Goal: Task Accomplishment & Management: Complete application form

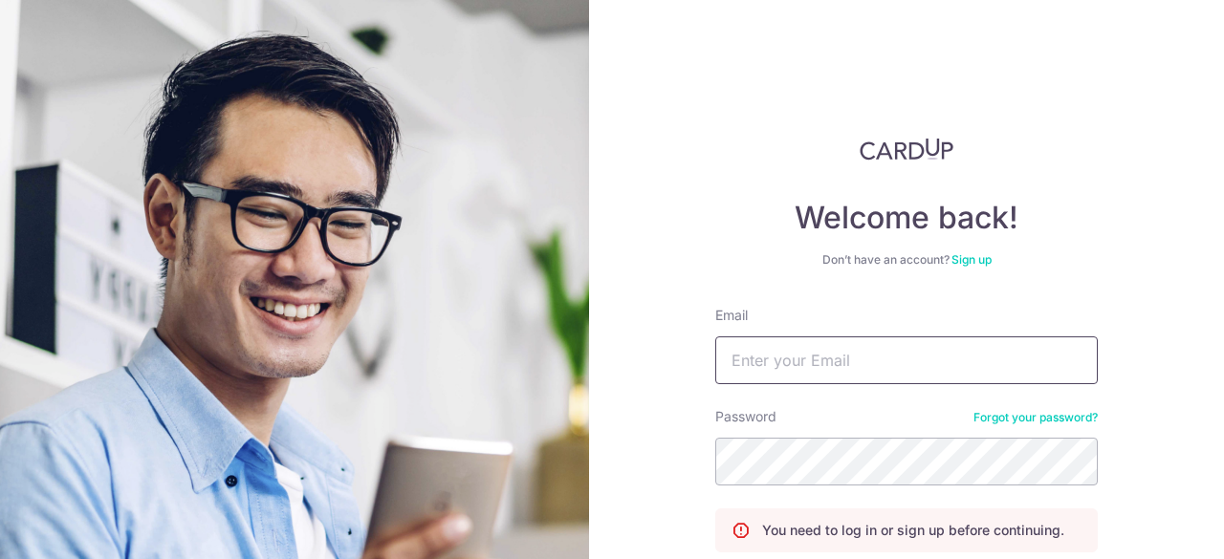
click at [769, 366] on input "Email" at bounding box center [906, 361] width 383 height 48
type input "ongdingcong@g"
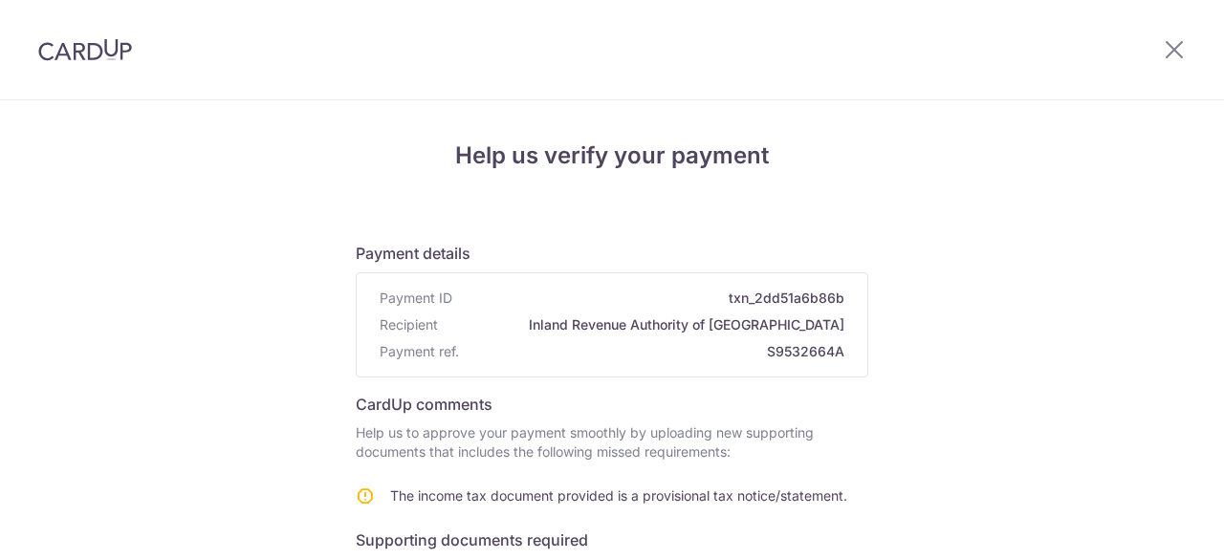
scroll to position [96, 0]
